Goal: Information Seeking & Learning: Compare options

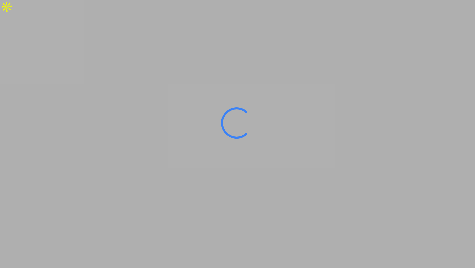
type input "[GEOGRAPHIC_DATA], [GEOGRAPHIC_DATA]"
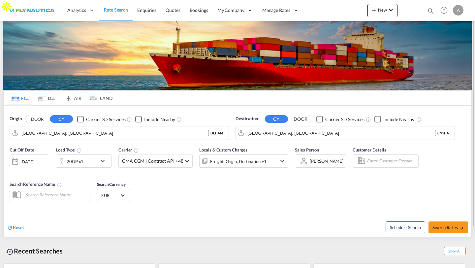
click at [53, 101] on md-tab-item "LCL" at bounding box center [46, 98] width 26 height 15
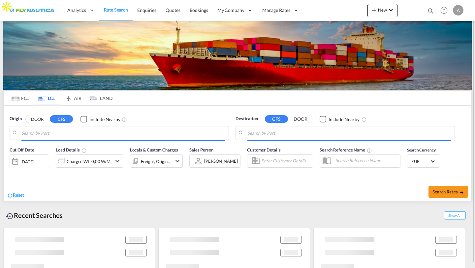
type input "DE-22844, [GEOGRAPHIC_DATA], [GEOGRAPHIC_DATA]"
type input "[PERSON_NAME], BRSSZ"
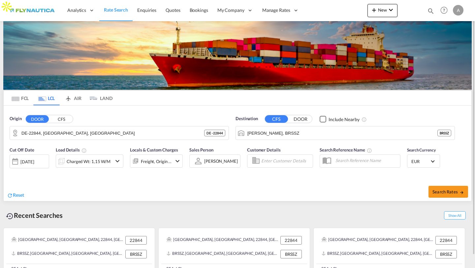
scroll to position [13, 0]
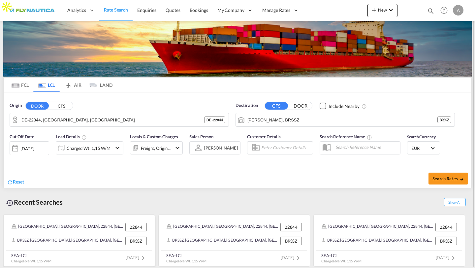
click at [94, 240] on div "BRSSZ, [GEOGRAPHIC_DATA], [GEOGRAPHIC_DATA], [GEOGRAPHIC_DATA], [GEOGRAPHIC_DAT…" at bounding box center [68, 241] width 112 height 9
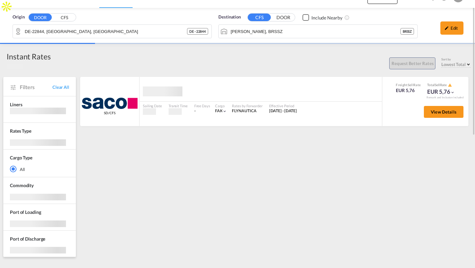
scroll to position [6, 0]
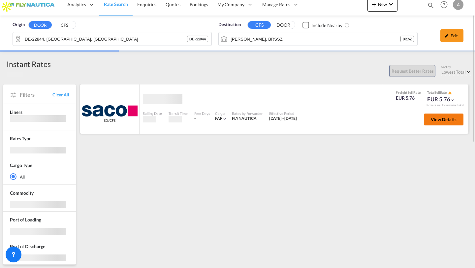
click at [431, 122] on span "View Details" at bounding box center [444, 119] width 26 height 5
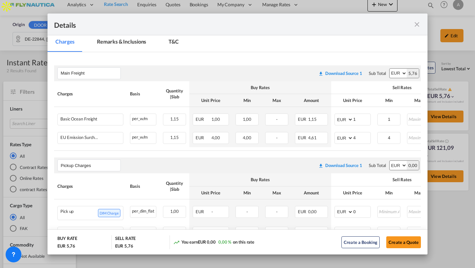
scroll to position [111, 0]
click at [415, 24] on md-icon "icon-close fg-AAA8AD m-0 cursor" at bounding box center [417, 24] width 8 height 8
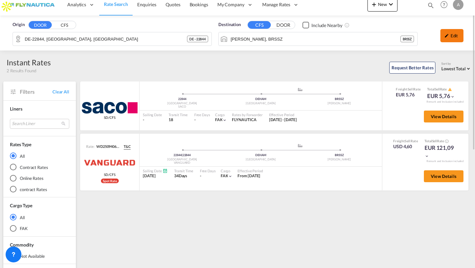
click at [449, 41] on div "Edit" at bounding box center [451, 35] width 23 height 13
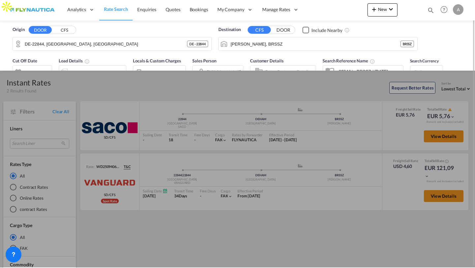
scroll to position [0, 0]
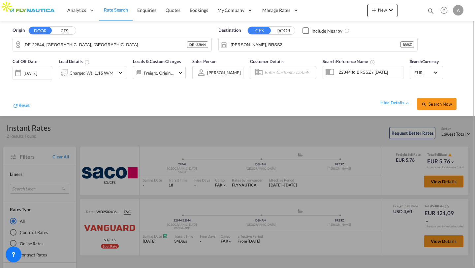
click at [156, 78] on div "Freight, Origin, Origin Custom, Destination" at bounding box center [154, 72] width 42 height 13
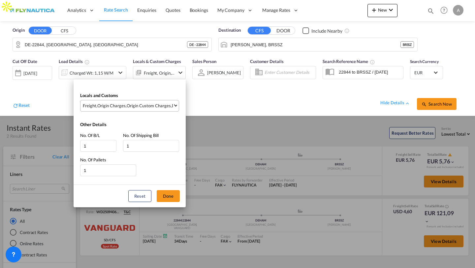
click at [134, 104] on div "Origin Custom Charges" at bounding box center [149, 106] width 44 height 6
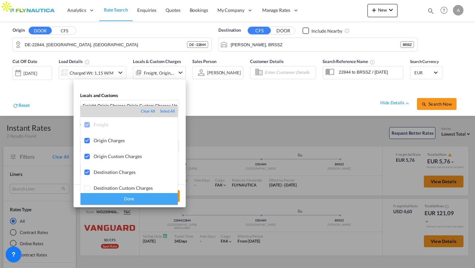
click at [221, 108] on md-backdrop at bounding box center [237, 134] width 475 height 268
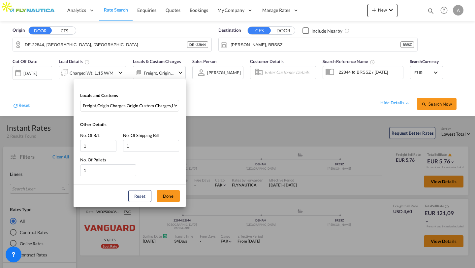
click at [401, 104] on div "Locals and Customs Freight , Origin Charges , Origin Custom Charges , Destinati…" at bounding box center [237, 134] width 475 height 268
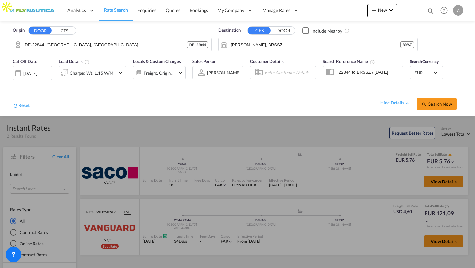
click at [401, 104] on div "hide details" at bounding box center [395, 103] width 30 height 7
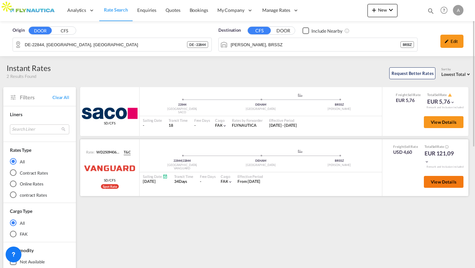
click at [425, 176] on button "View Details" at bounding box center [444, 182] width 40 height 12
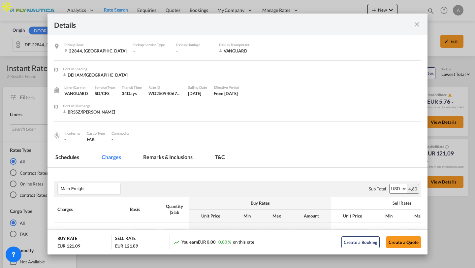
click at [148, 157] on md-tab-item "Remarks & Inclusions" at bounding box center [167, 158] width 65 height 18
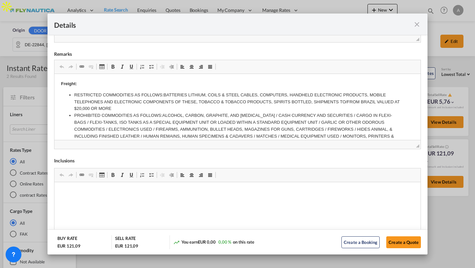
scroll to position [234, 0]
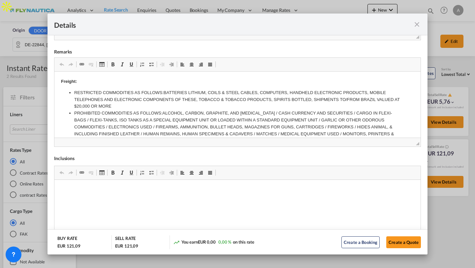
click at [415, 25] on md-icon "icon-close fg-AAA8AD m-0 cursor" at bounding box center [417, 24] width 8 height 8
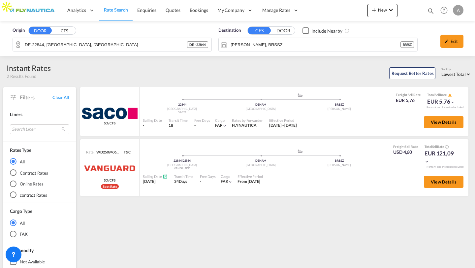
scroll to position [19, 0]
click at [436, 117] on button "View Details" at bounding box center [444, 122] width 40 height 12
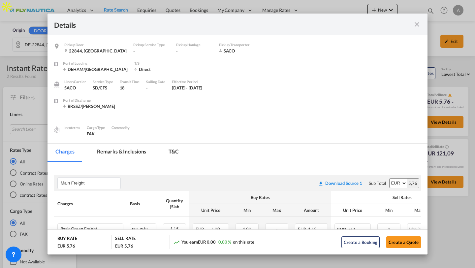
click at [126, 150] on md-tab-item "Remarks & Inclusions" at bounding box center [121, 152] width 65 height 18
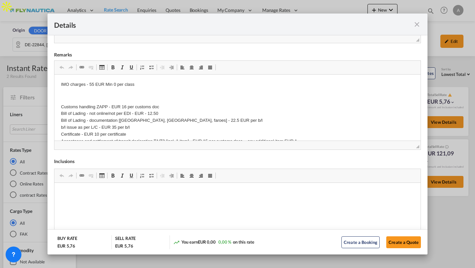
scroll to position [226, 0]
click at [415, 25] on md-icon "icon-close fg-AAA8AD m-0 cursor" at bounding box center [417, 24] width 8 height 8
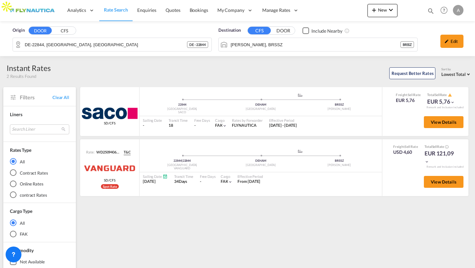
scroll to position [13, 0]
click at [204, 44] on md-icon "Clear Input" at bounding box center [205, 44] width 7 height 7
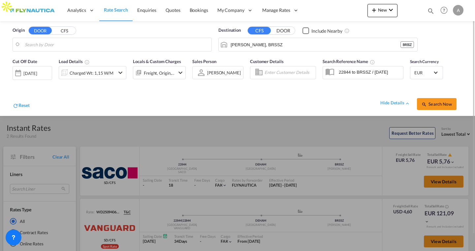
click at [168, 72] on div "Freight, Origin, Origin Custom, Destination" at bounding box center [159, 72] width 31 height 9
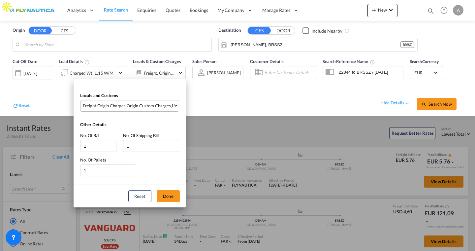
click at [125, 103] on div "Origin Charges" at bounding box center [111, 106] width 28 height 6
click at [123, 106] on div "Origin Charges" at bounding box center [111, 106] width 28 height 6
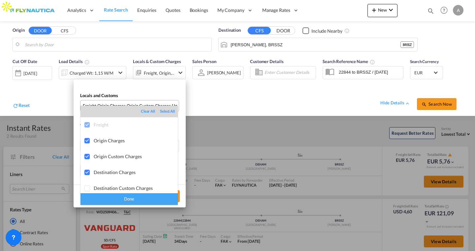
click at [237, 9] on md-backdrop at bounding box center [237, 125] width 475 height 251
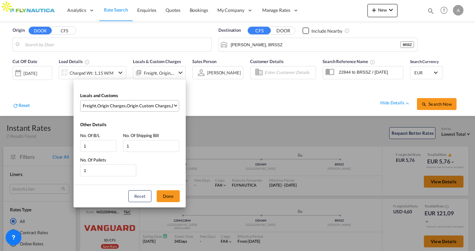
click at [237, 9] on div "Locals and Customs Freight , Origin Charges , Origin Custom Charges , Destinati…" at bounding box center [237, 125] width 475 height 251
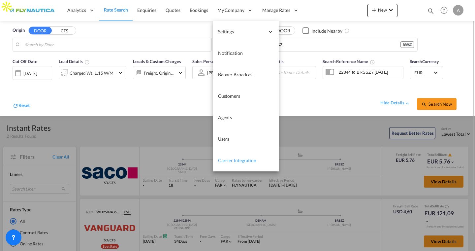
click at [226, 154] on link "Carrier Integration" at bounding box center [246, 160] width 66 height 21
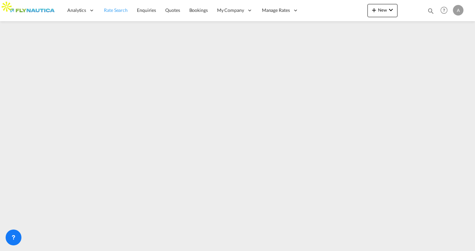
click at [120, 8] on span "Rate Search" at bounding box center [116, 10] width 24 height 6
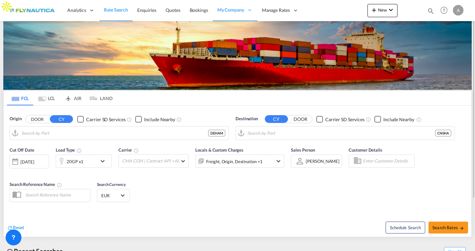
type input "[GEOGRAPHIC_DATA], [GEOGRAPHIC_DATA]"
